Goal: Check status: Check status

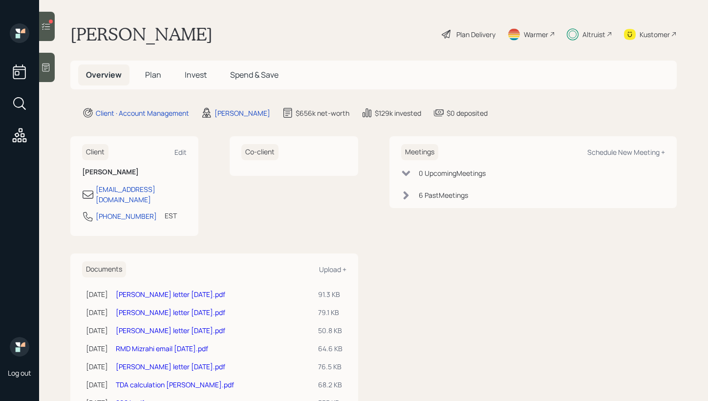
click at [193, 71] on span "Invest" at bounding box center [196, 74] width 22 height 11
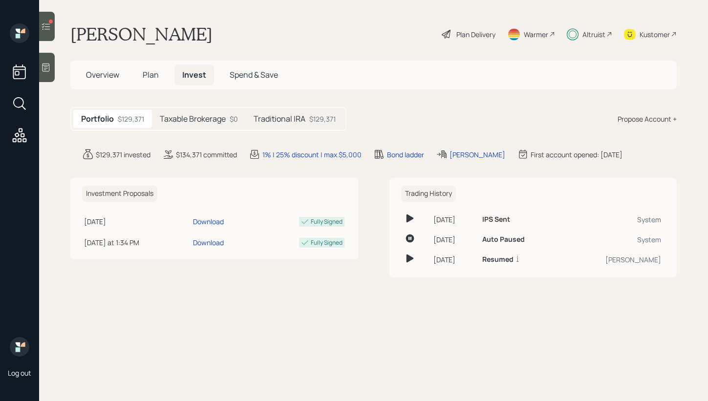
click at [198, 114] on h5 "Taxable Brokerage" at bounding box center [193, 118] width 66 height 9
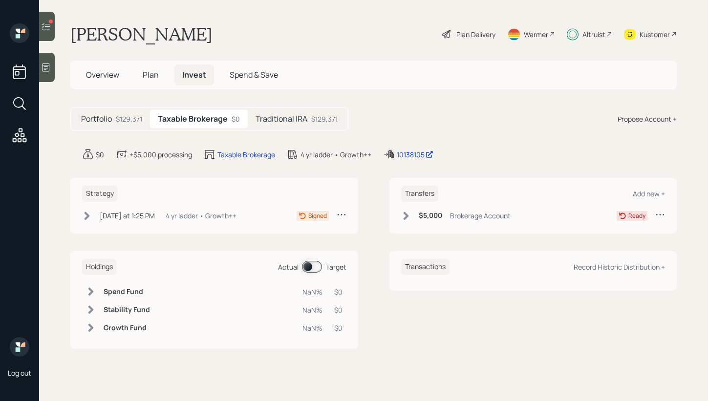
click at [282, 117] on h5 "Traditional IRA" at bounding box center [282, 118] width 52 height 9
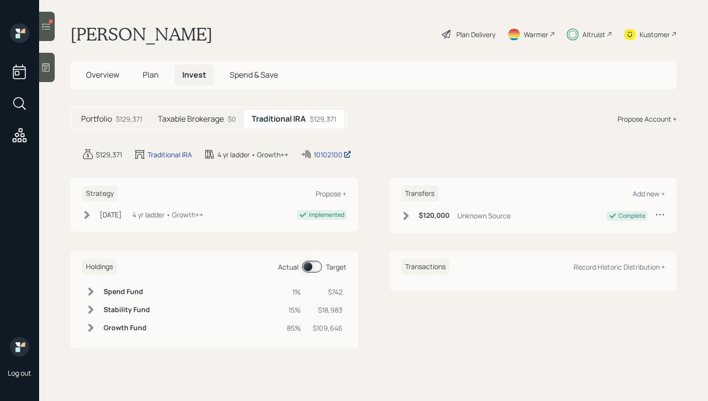
click at [215, 118] on h5 "Taxable Brokerage" at bounding box center [191, 118] width 66 height 9
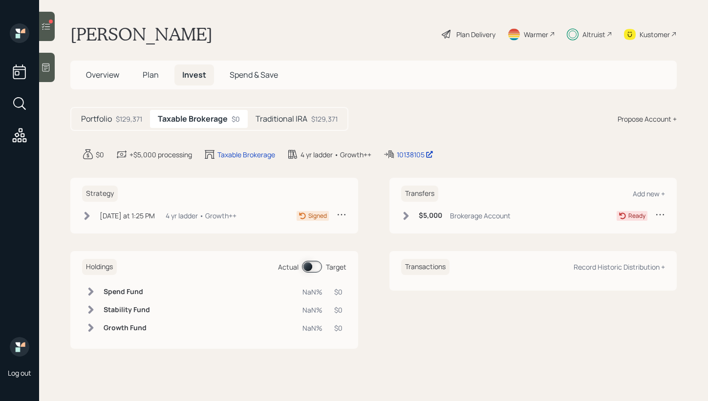
click at [130, 117] on div "$129,371" at bounding box center [129, 119] width 26 height 10
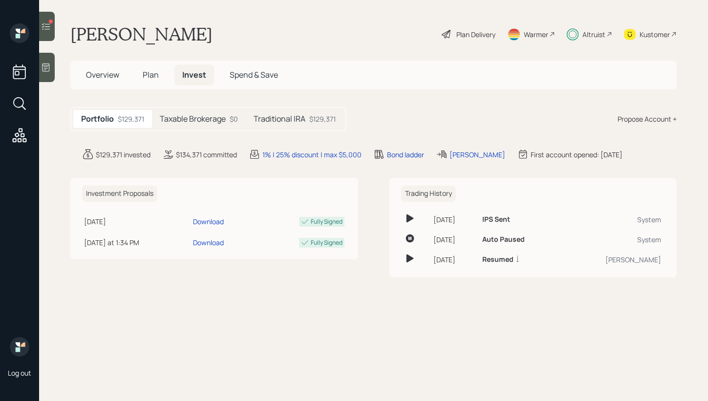
click at [45, 29] on icon at bounding box center [46, 26] width 8 height 7
